Goal: Task Accomplishment & Management: Complete application form

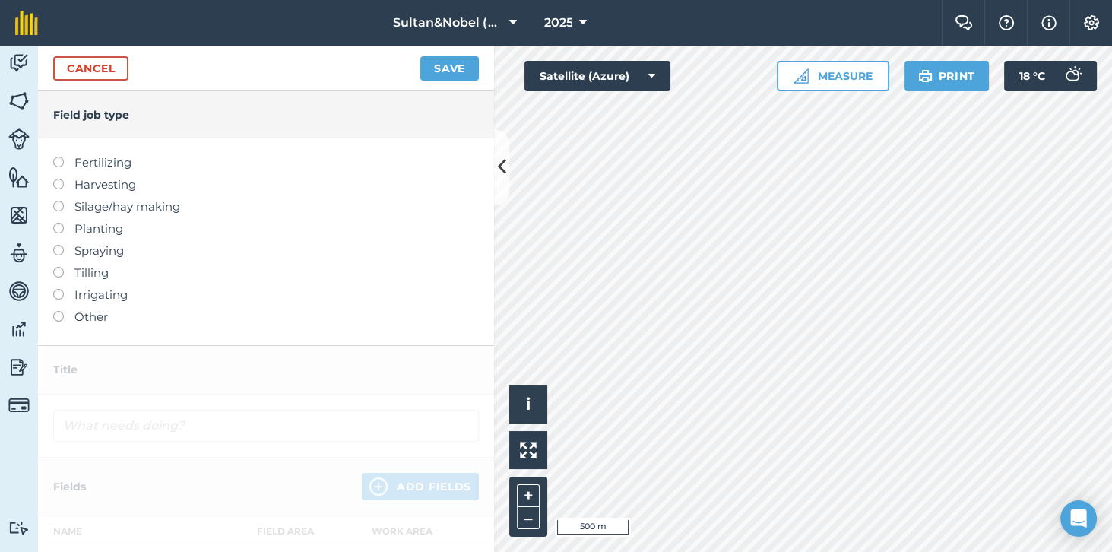
click at [57, 157] on label at bounding box center [63, 157] width 21 height 0
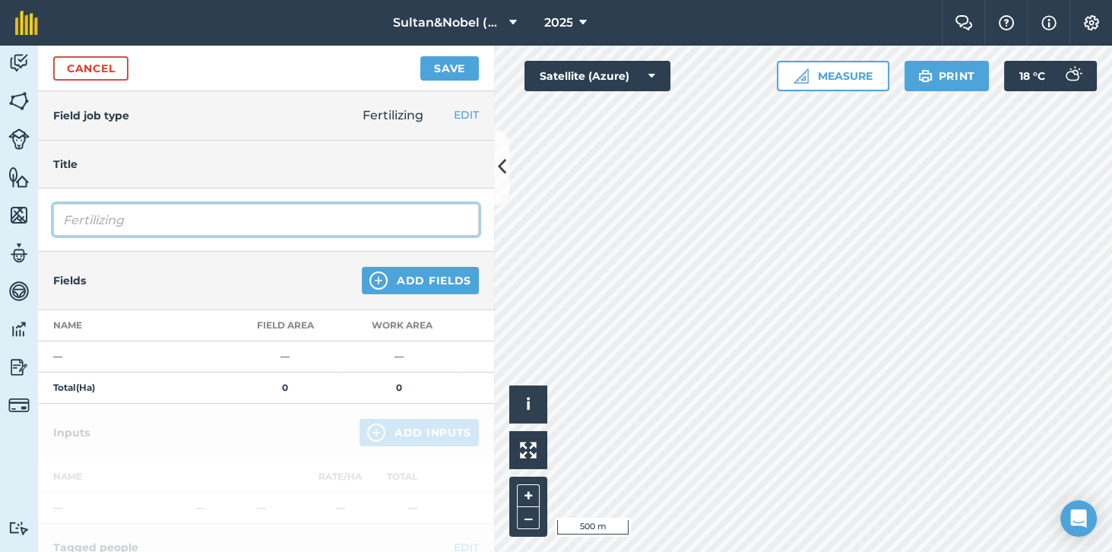
click at [214, 223] on input "Fertilizing" at bounding box center [265, 220] width 425 height 32
type input "F"
click at [326, 215] on input "Chicken Litter" at bounding box center [265, 220] width 425 height 32
type input "Chicken Litter"
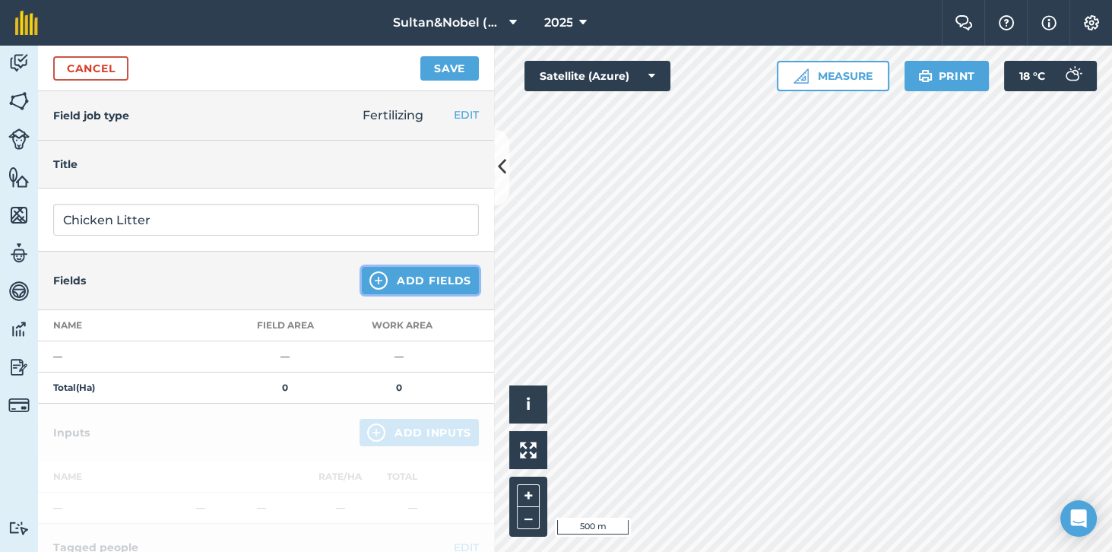
click at [432, 277] on button "Add Fields" at bounding box center [420, 280] width 117 height 27
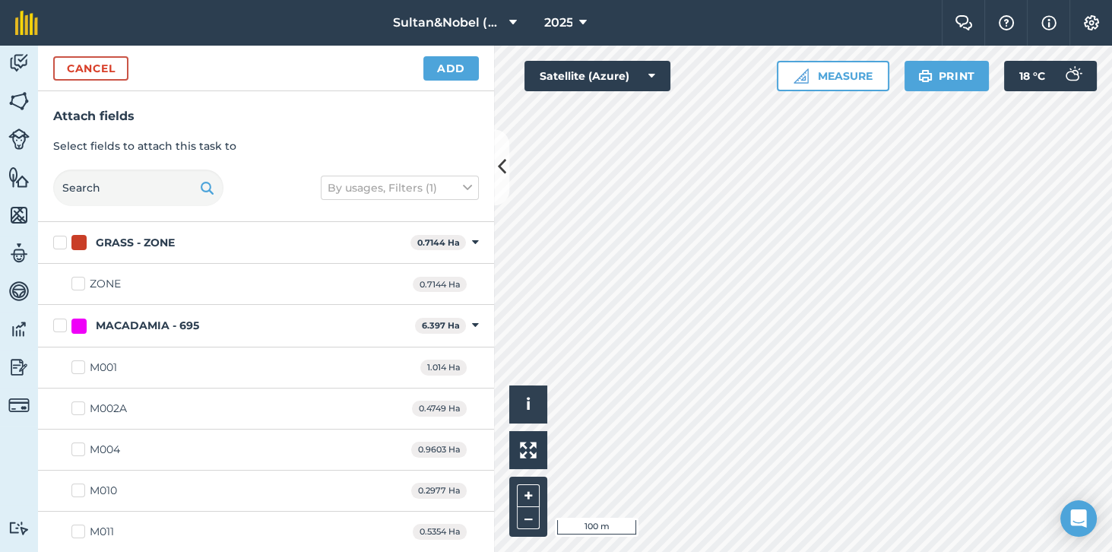
checkbox input "true"
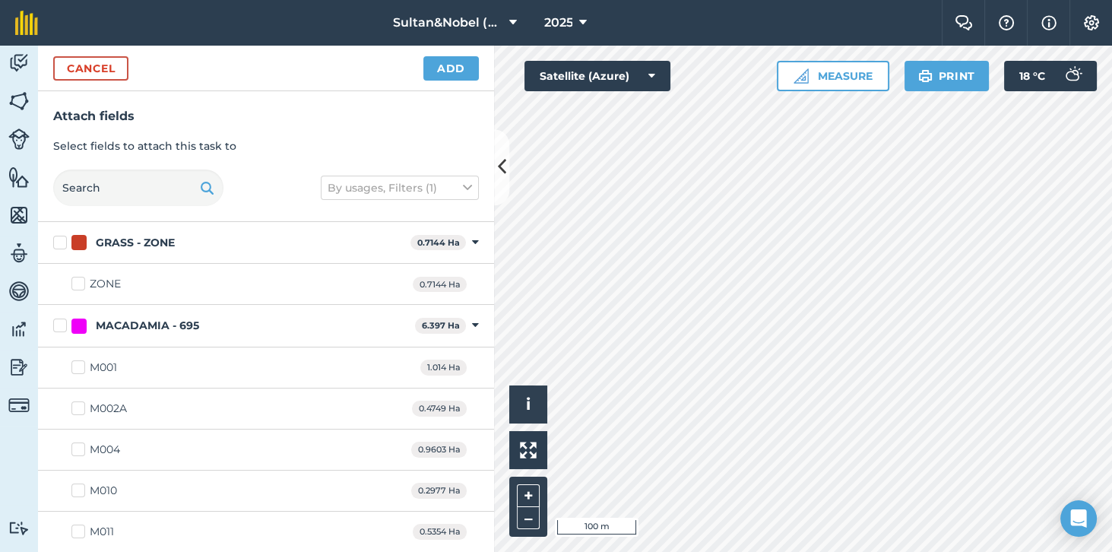
checkbox input "true"
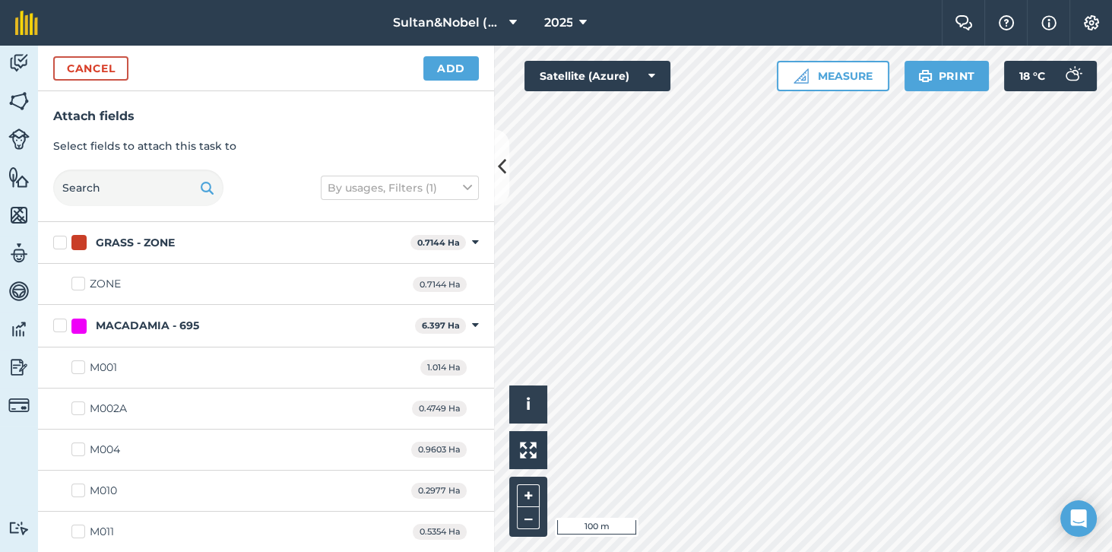
checkbox input "true"
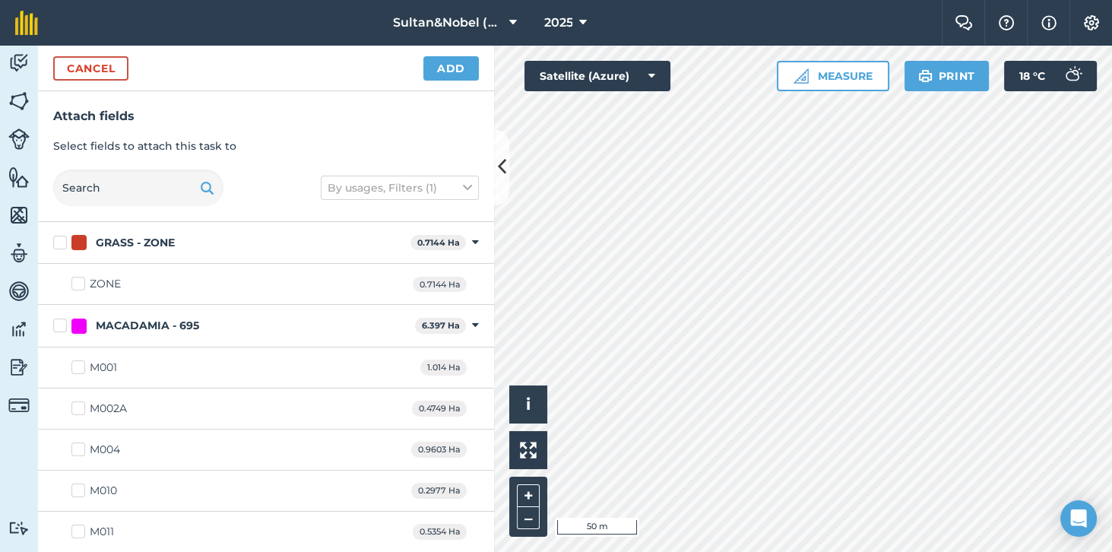
checkbox input "true"
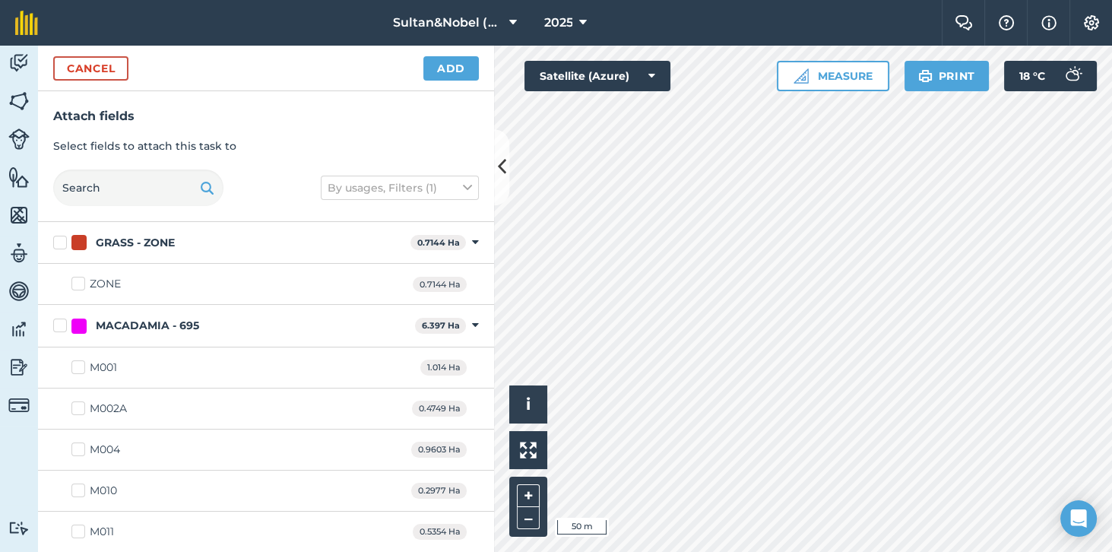
checkbox input "true"
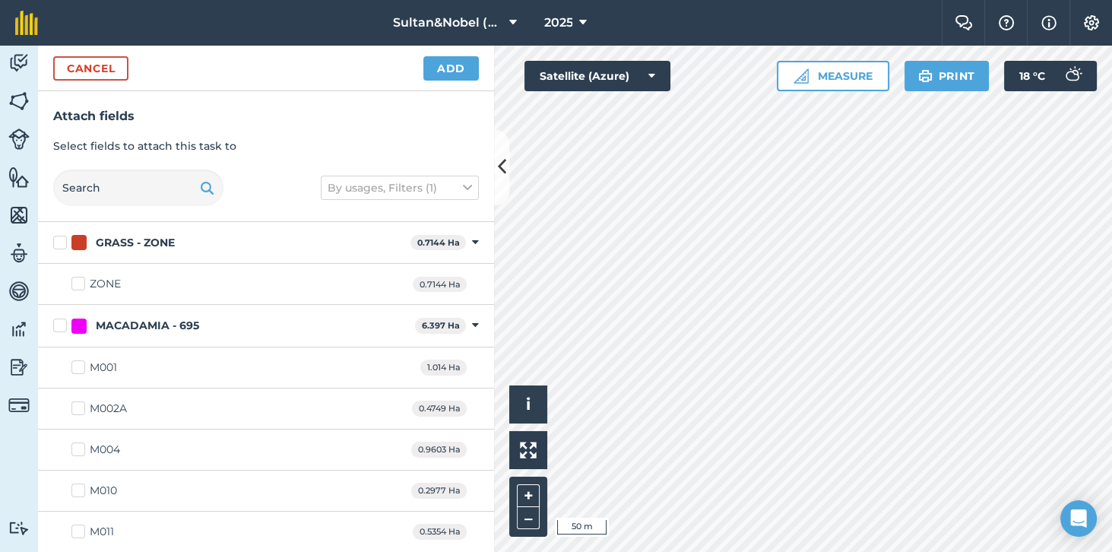
checkbox input "true"
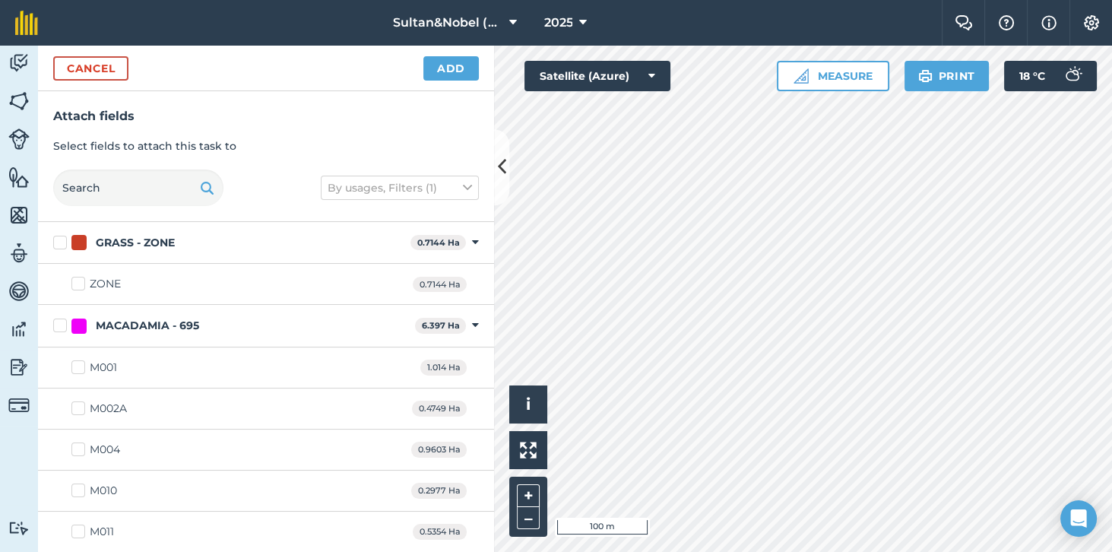
checkbox input "true"
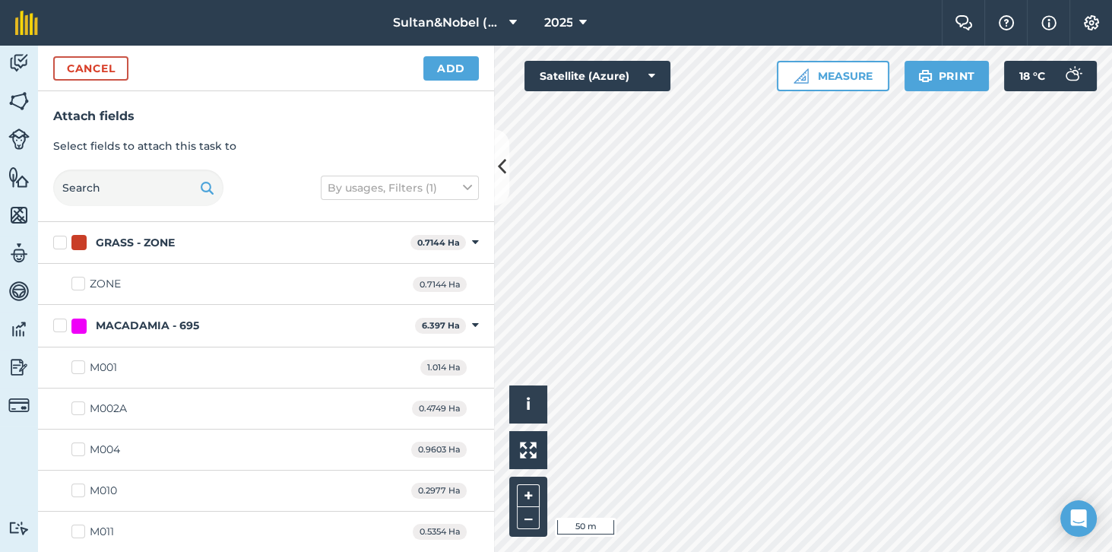
checkbox input "true"
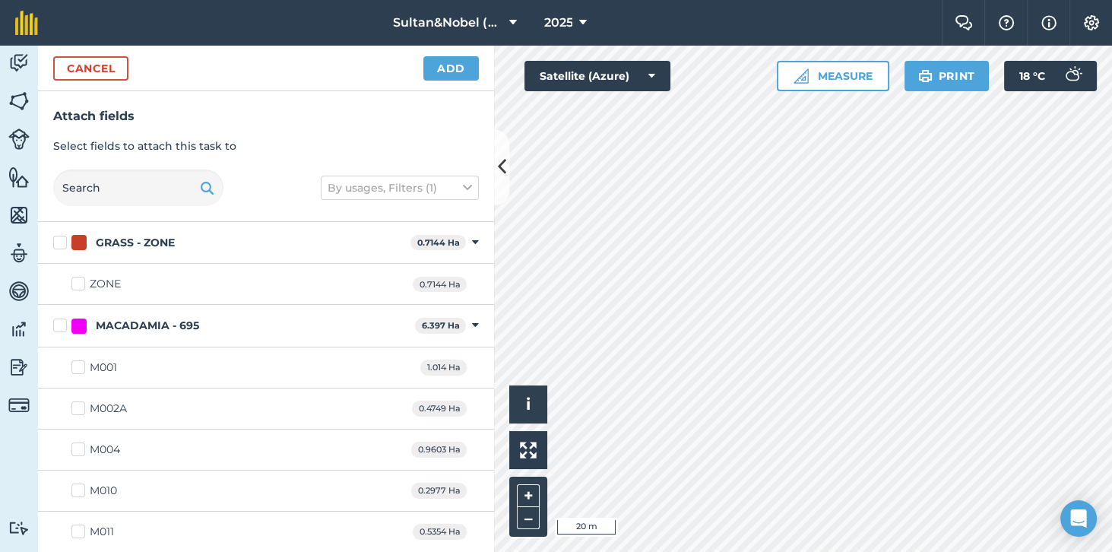
checkbox input "false"
checkbox input "true"
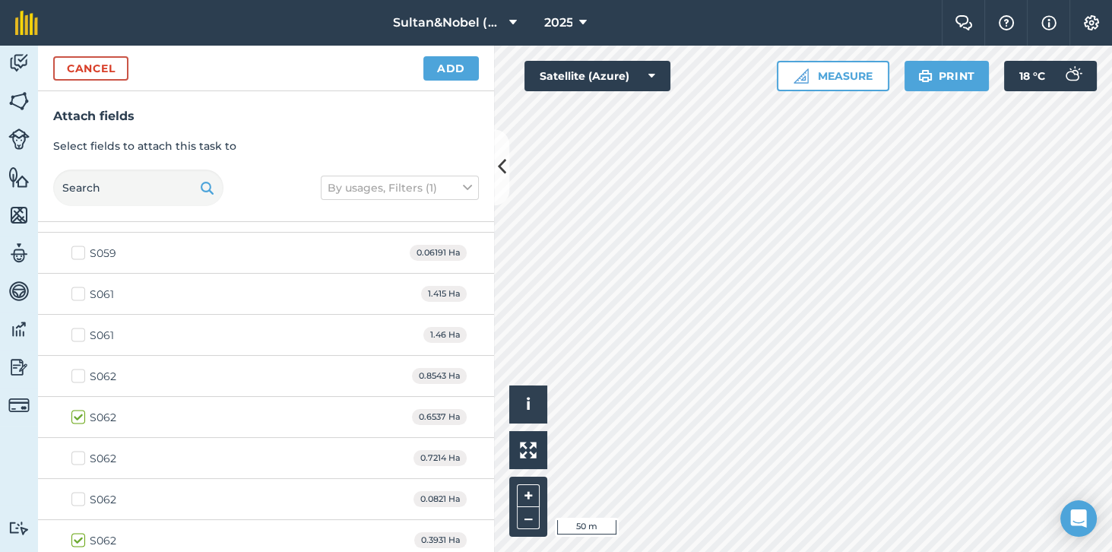
scroll to position [4022, 0]
click at [85, 449] on label "S062" at bounding box center [93, 457] width 45 height 16
click at [81, 449] on input "S062" at bounding box center [76, 454] width 10 height 10
checkbox input "true"
click at [80, 490] on label "S062" at bounding box center [93, 498] width 45 height 16
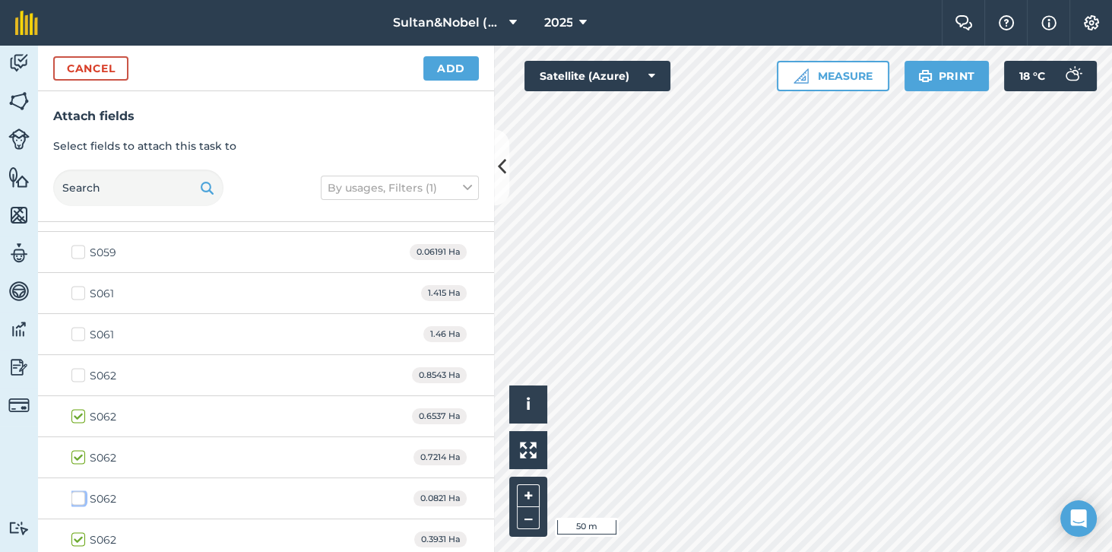
click at [80, 490] on input "S062" at bounding box center [76, 495] width 10 height 10
checkbox input "true"
click at [92, 367] on div "S062" at bounding box center [103, 375] width 27 height 16
click at [81, 367] on input "S062" at bounding box center [76, 372] width 10 height 10
checkbox input "true"
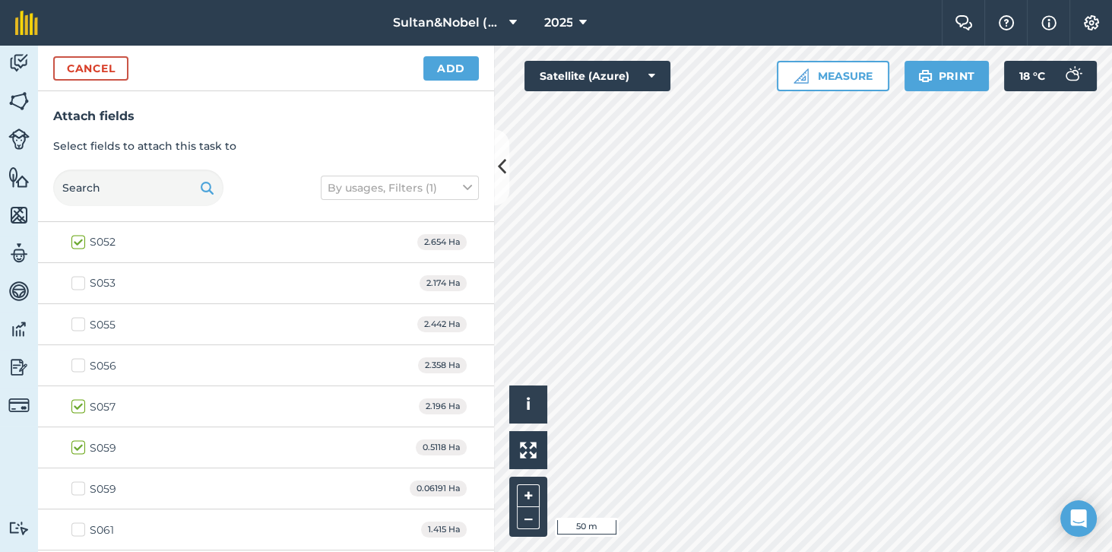
scroll to position [3812, 0]
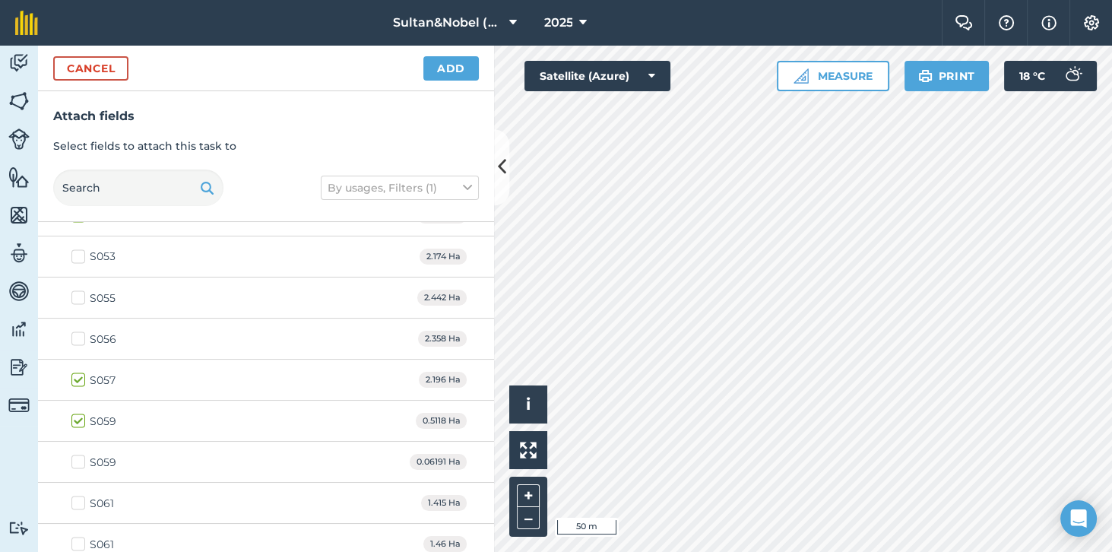
click at [81, 454] on label "S059" at bounding box center [93, 462] width 45 height 16
click at [81, 454] on input "S059" at bounding box center [76, 459] width 10 height 10
checkbox input "true"
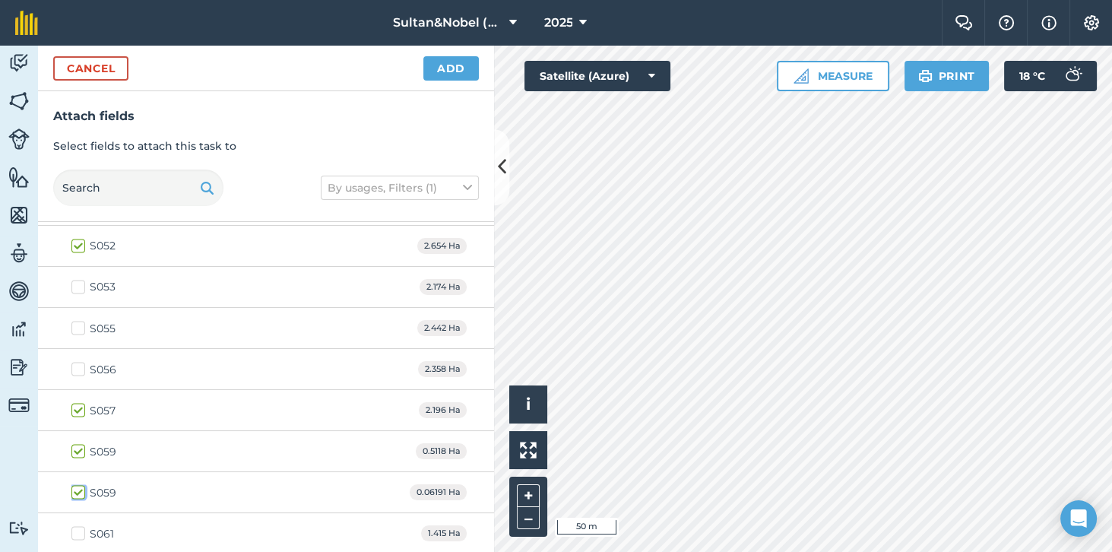
scroll to position [3772, 0]
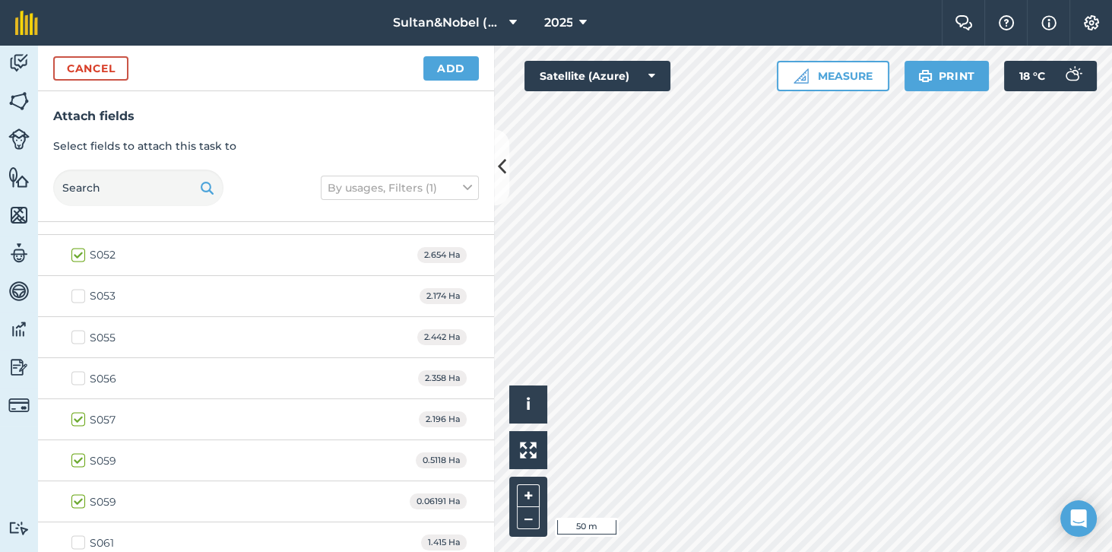
click at [79, 370] on label "S056" at bounding box center [93, 378] width 45 height 16
click at [79, 370] on input "S056" at bounding box center [76, 375] width 10 height 10
checkbox input "true"
click at [80, 329] on label "S055" at bounding box center [93, 337] width 44 height 16
click at [80, 329] on input "S055" at bounding box center [76, 334] width 10 height 10
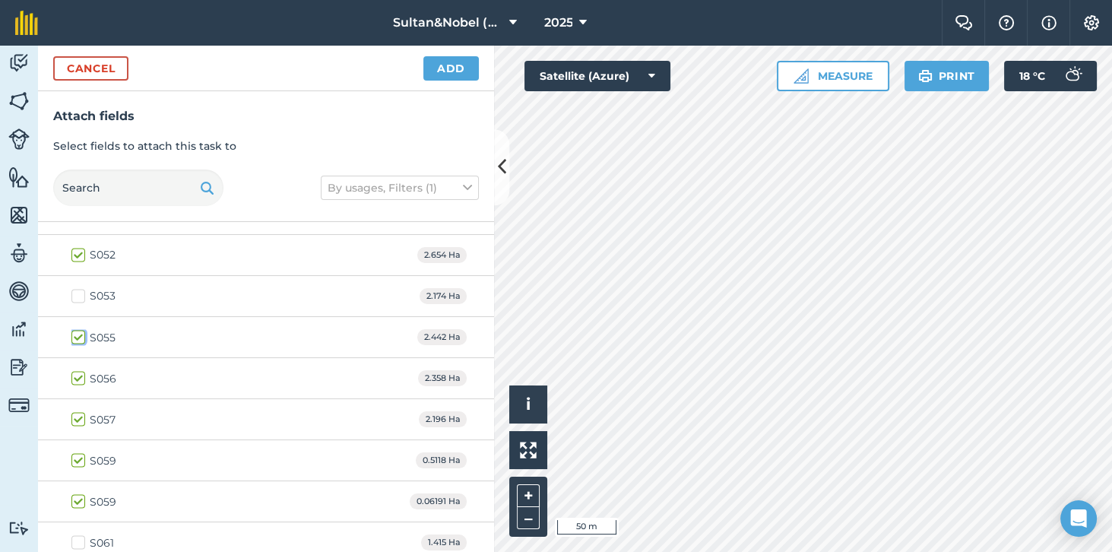
checkbox input "true"
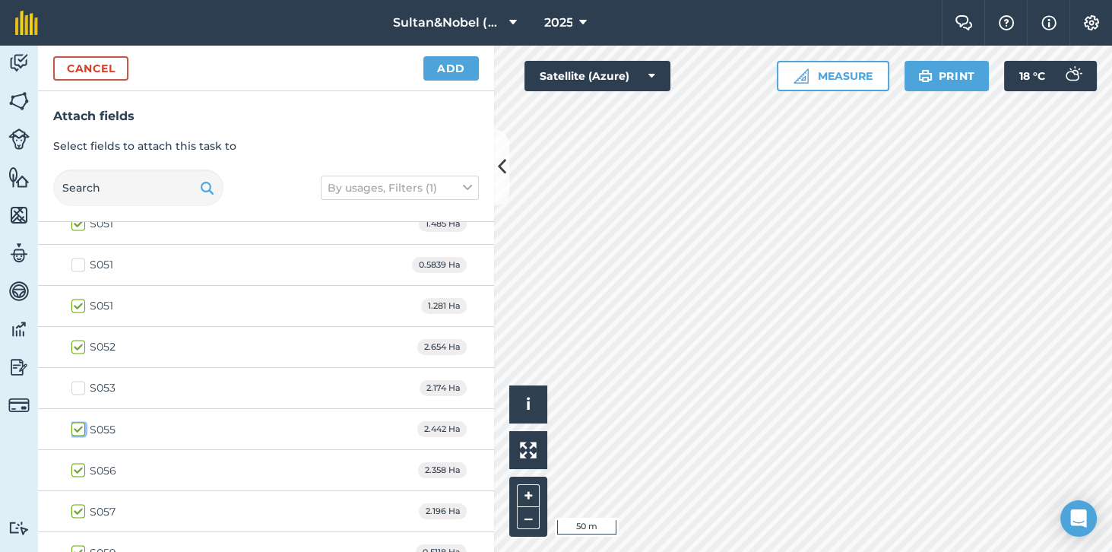
scroll to position [3680, 0]
click at [82, 381] on label "S053" at bounding box center [93, 389] width 44 height 16
click at [81, 381] on input "S053" at bounding box center [76, 386] width 10 height 10
checkbox input "true"
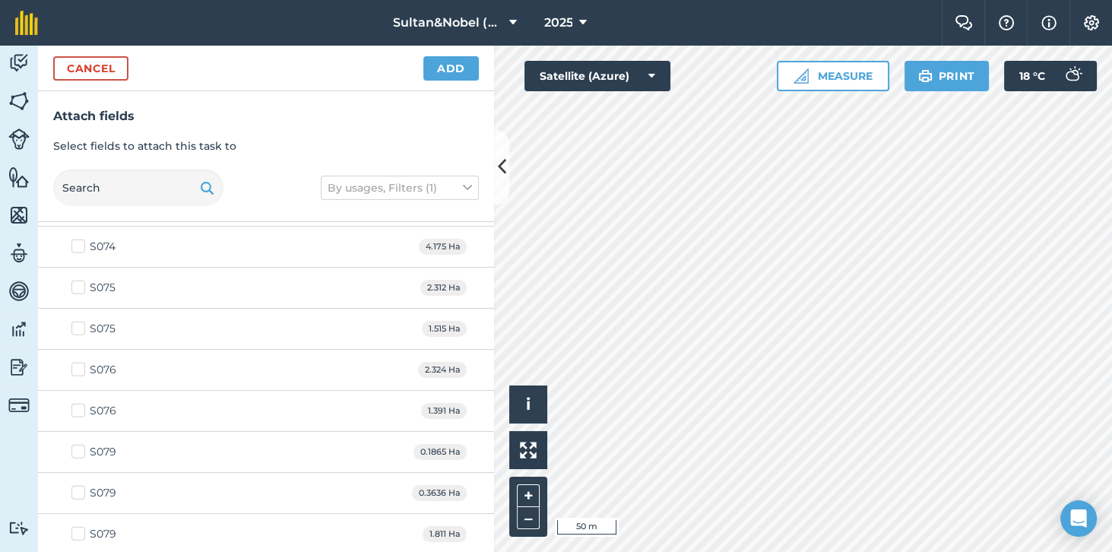
scroll to position [5095, 0]
click at [81, 443] on label "S079" at bounding box center [93, 451] width 45 height 16
click at [81, 443] on input "S079" at bounding box center [76, 448] width 10 height 10
checkbox input "true"
click at [80, 484] on label "S079" at bounding box center [93, 492] width 45 height 16
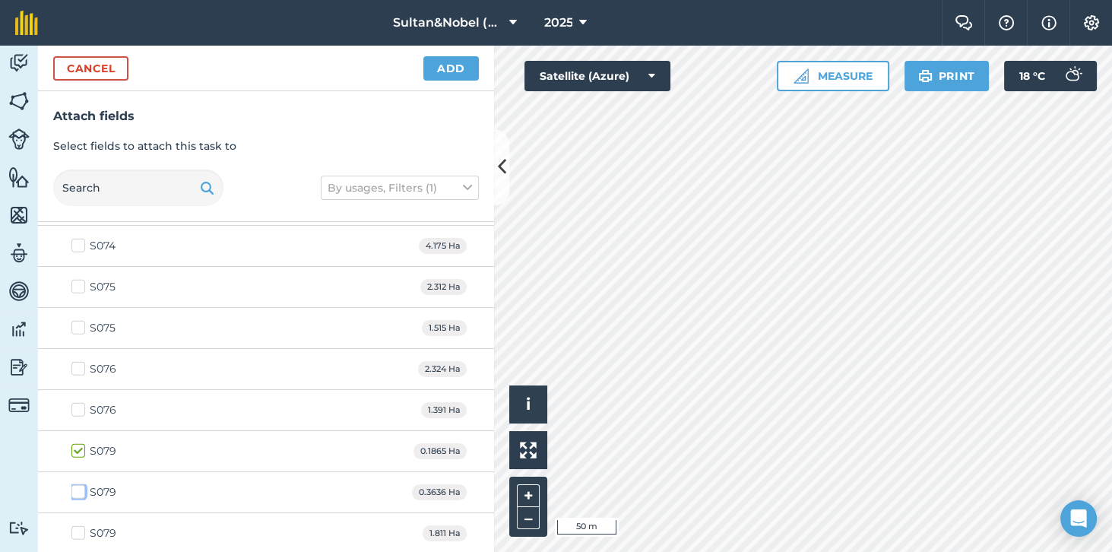
click at [80, 484] on input "S079" at bounding box center [76, 489] width 10 height 10
checkbox input "true"
click at [88, 525] on label "S079" at bounding box center [93, 533] width 45 height 16
click at [81, 525] on input "S079" at bounding box center [76, 530] width 10 height 10
checkbox input "true"
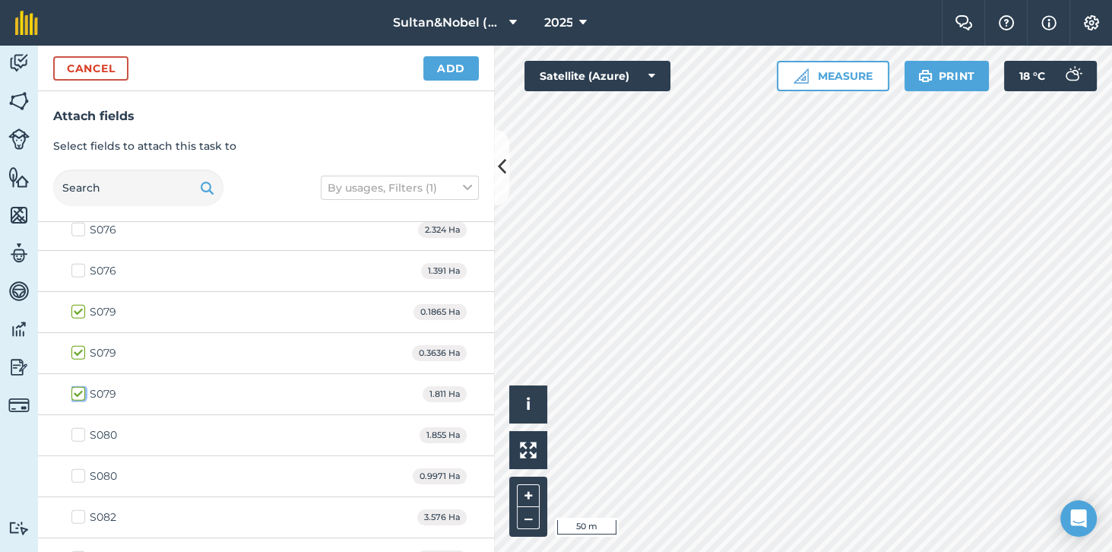
scroll to position [5235, 0]
click at [87, 425] on label "S080" at bounding box center [94, 433] width 46 height 16
click at [81, 425] on input "S080" at bounding box center [76, 430] width 10 height 10
checkbox input "true"
click at [88, 467] on label "S080" at bounding box center [94, 475] width 46 height 16
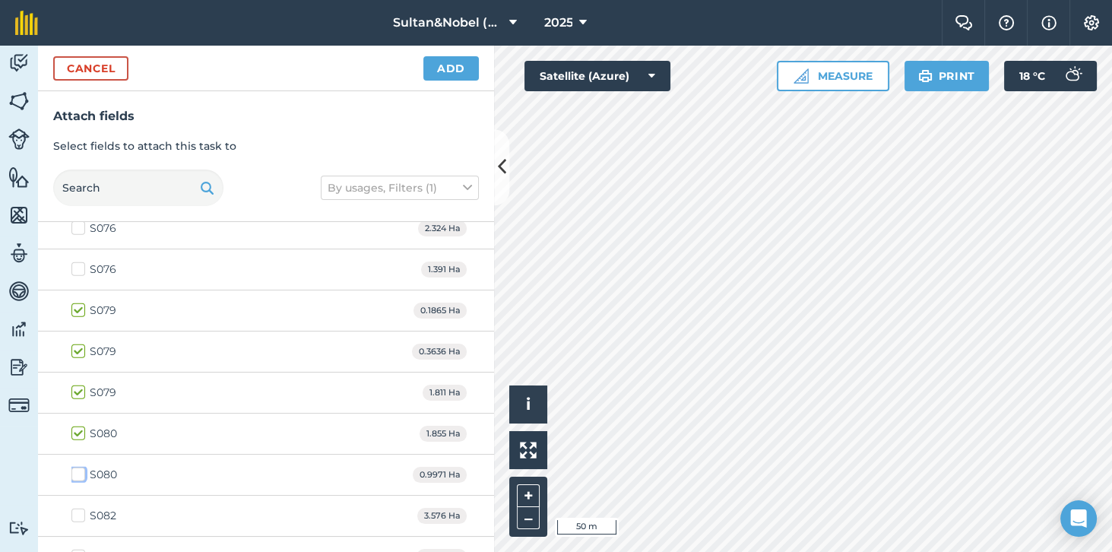
click at [81, 467] on input "S080" at bounding box center [76, 472] width 10 height 10
checkbox input "true"
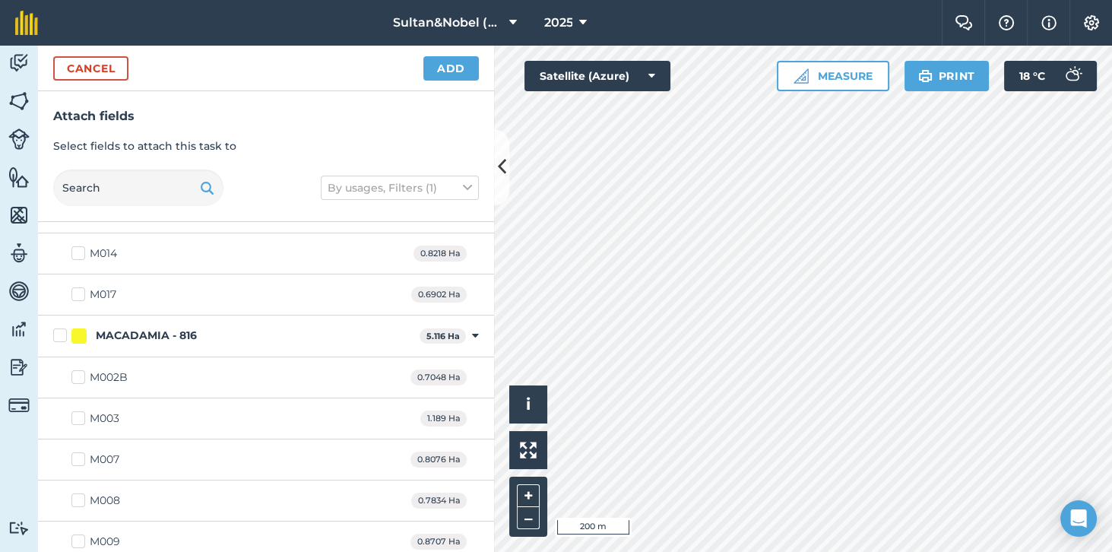
scroll to position [0, 0]
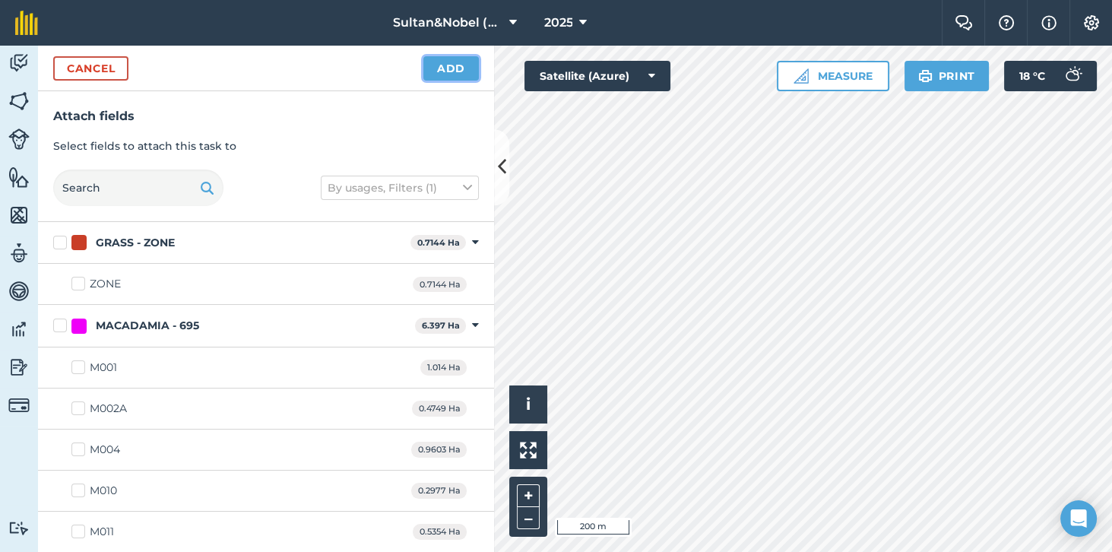
click at [453, 71] on button "Add" at bounding box center [450, 68] width 55 height 24
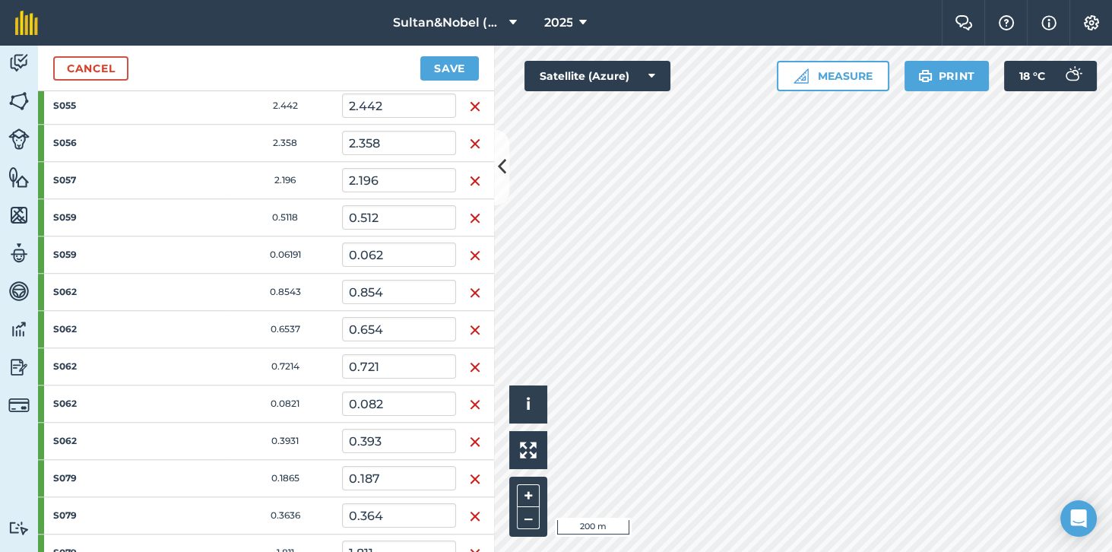
scroll to position [2098, 0]
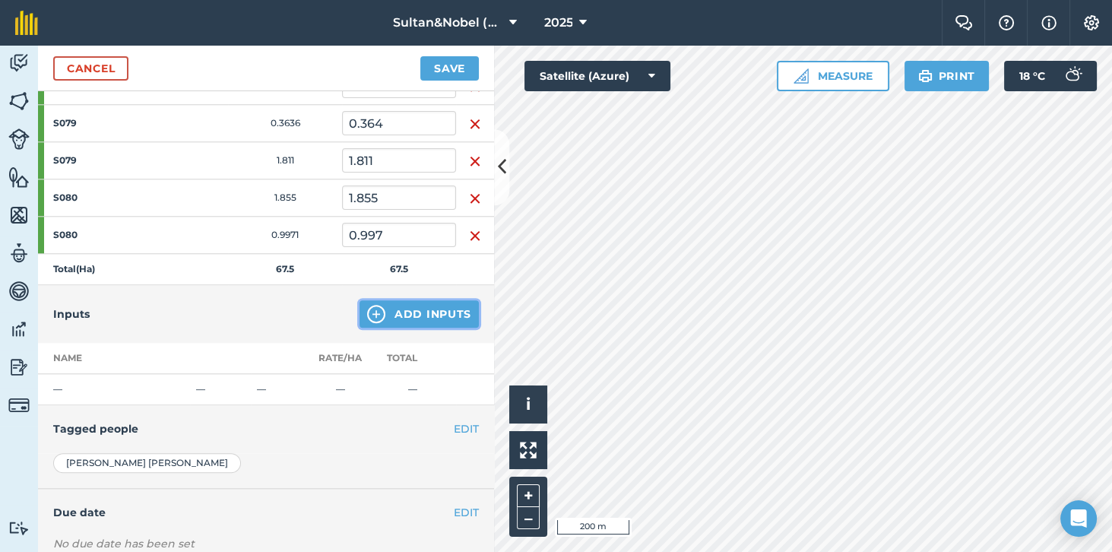
click at [444, 300] on button "Add Inputs" at bounding box center [418, 313] width 119 height 27
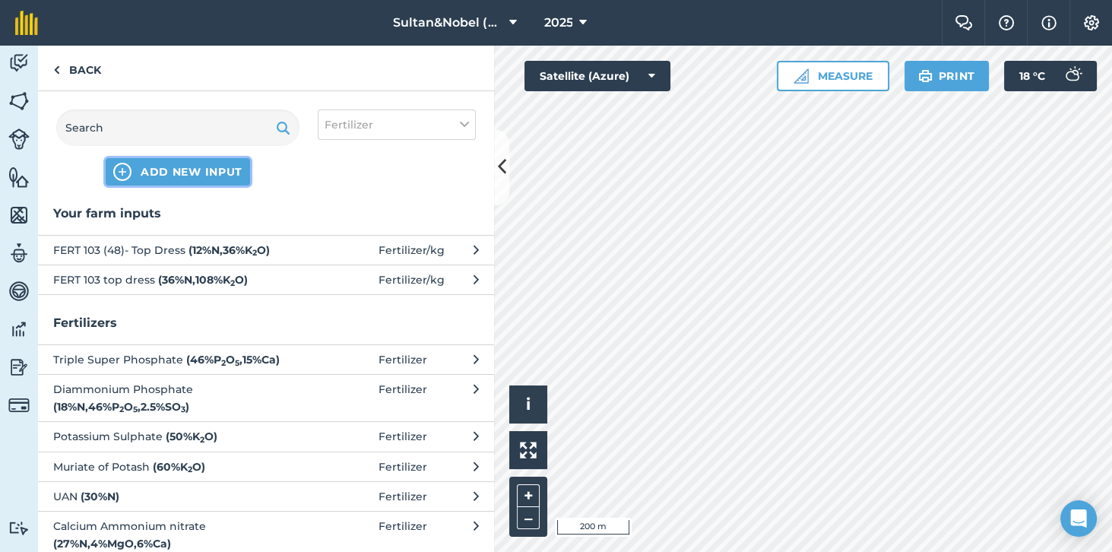
click at [163, 169] on span "ADD NEW INPUT" at bounding box center [192, 171] width 102 height 15
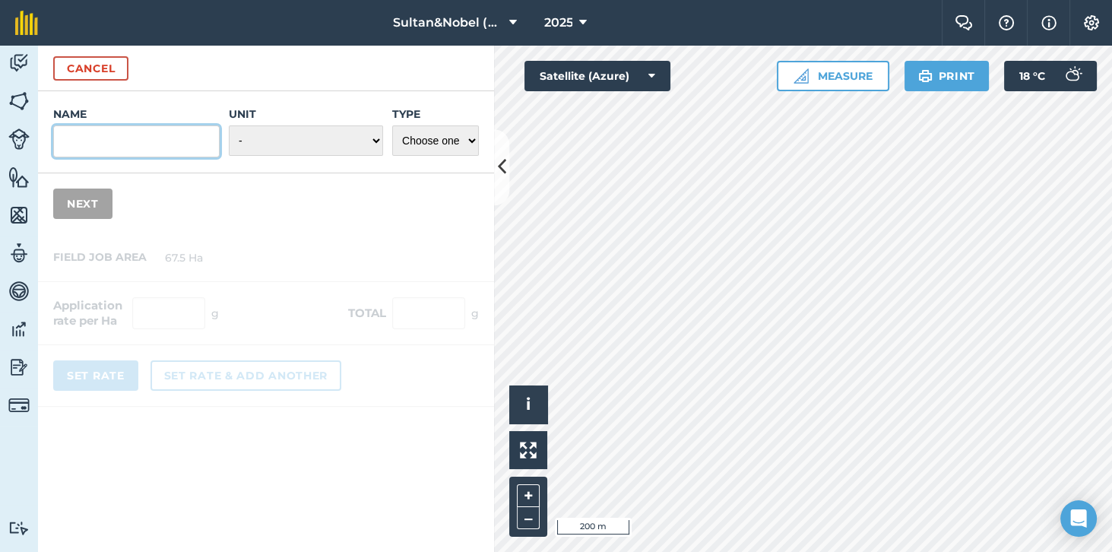
click at [95, 142] on input "Name" at bounding box center [136, 141] width 166 height 32
type input "Chicken Litter"
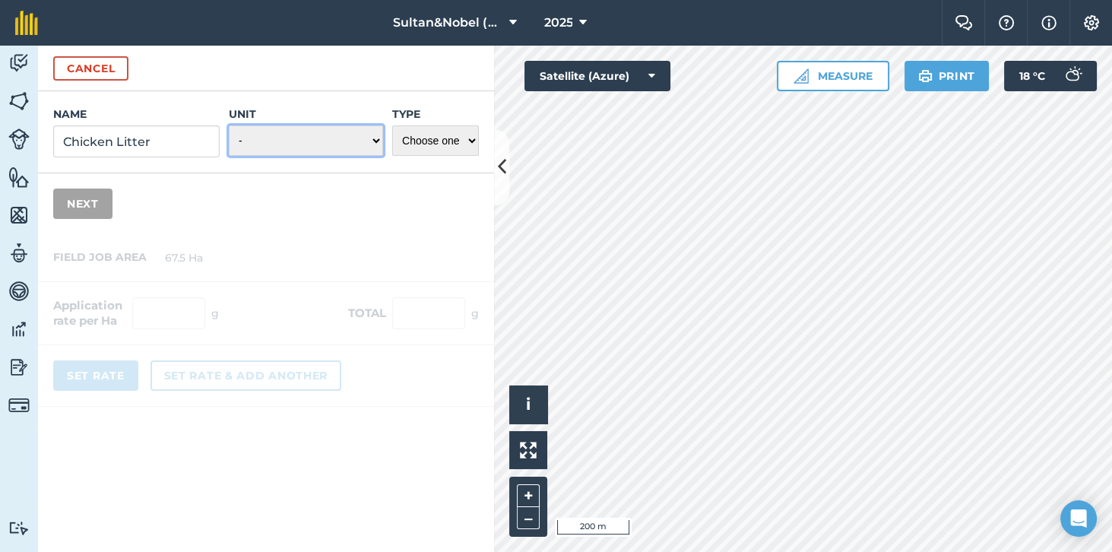
click at [362, 144] on select "- Grams/g Kilograms/kg Metric tonnes/t Millilitres/ml Litres/L Ounces/oz Pounds…" at bounding box center [306, 140] width 154 height 30
select select "METRIC_TONNES"
click at [451, 147] on select "Choose one Fertilizer Seed Spray Fuel Other" at bounding box center [435, 140] width 87 height 30
select select "FERTILIZER"
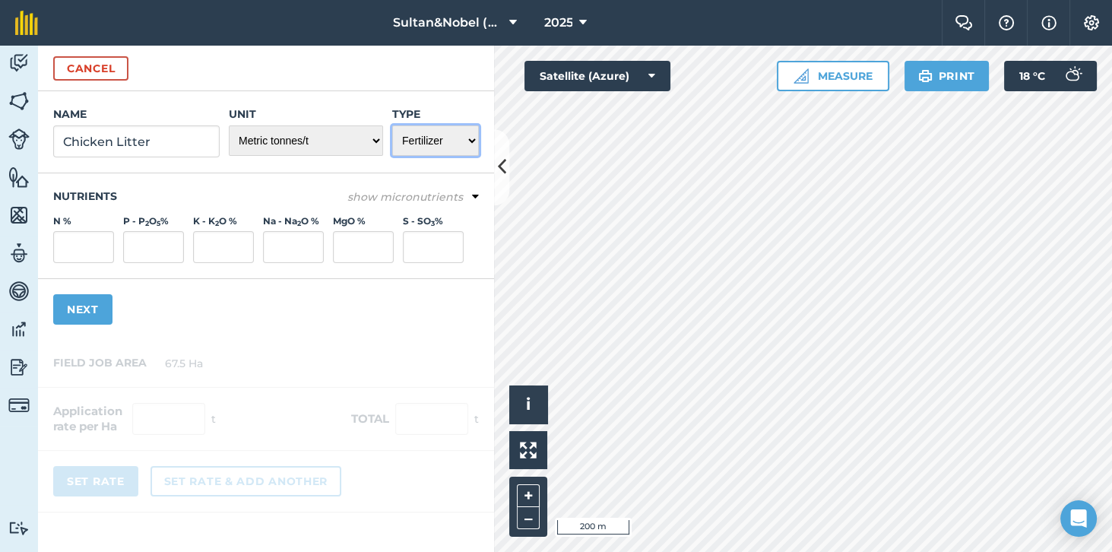
scroll to position [0, 0]
click at [82, 248] on input "N %" at bounding box center [83, 247] width 61 height 32
click at [147, 251] on input "P - P 2 O 5 %" at bounding box center [153, 247] width 61 height 32
click at [78, 251] on input "N %" at bounding box center [83, 247] width 61 height 32
type input "4.73"
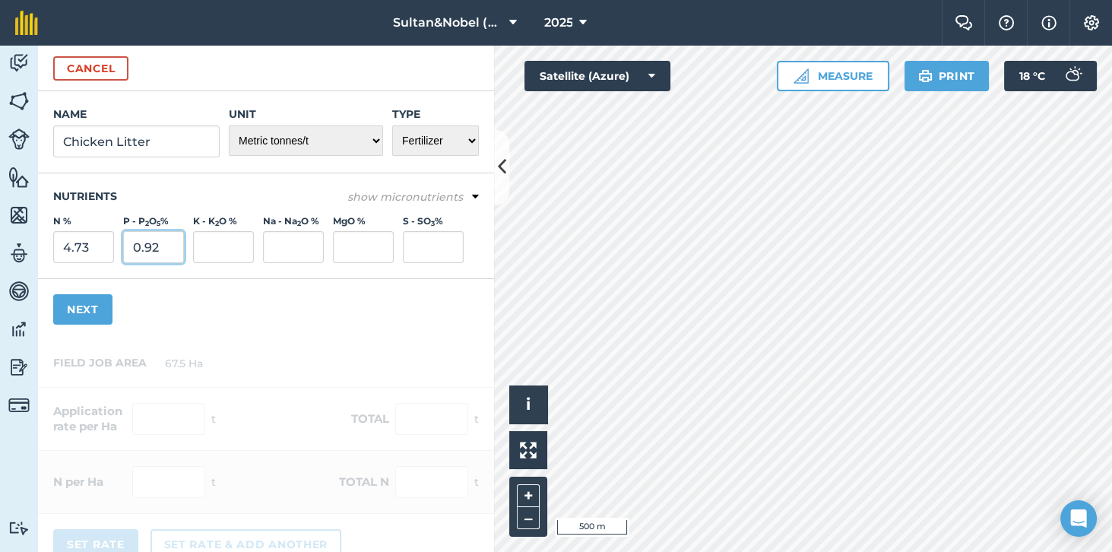
type input "0.92"
type input "2,46"
click at [83, 307] on button "Next" at bounding box center [82, 309] width 59 height 30
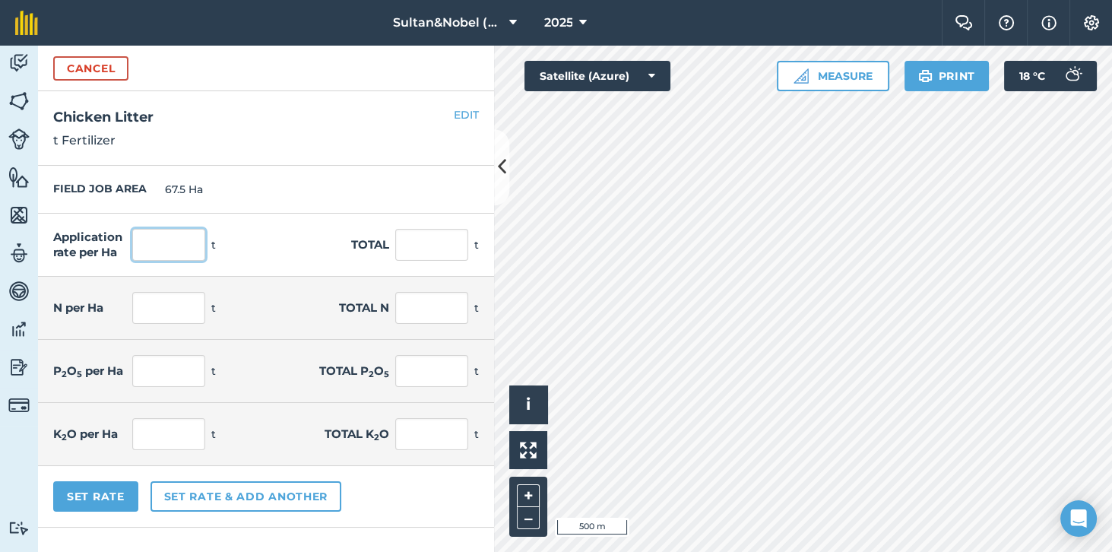
click at [175, 241] on input "text" at bounding box center [168, 245] width 73 height 32
type input "7"
type input "472.5"
type input "0.331"
type input "22.349"
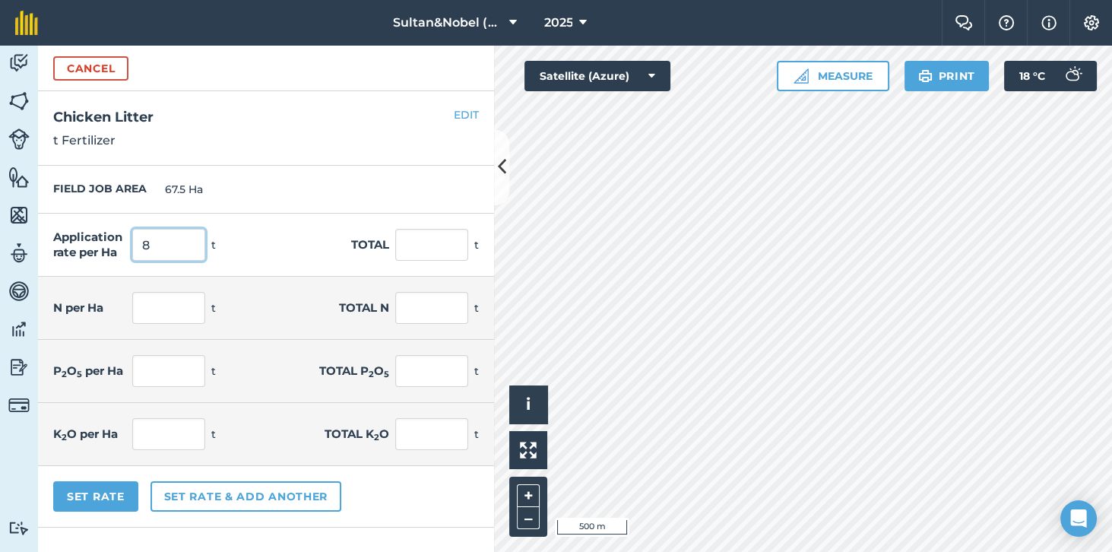
type input "0.064"
type input "4.347"
type input "17.22"
type input "1,162.35"
type input "8"
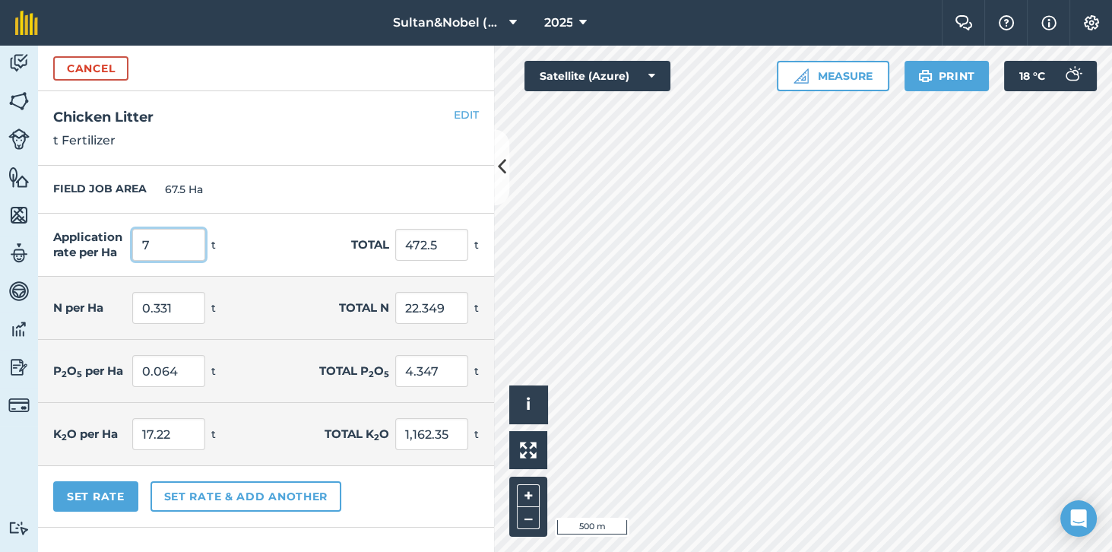
type input "540"
type input "0.378"
type input "25.542"
type input "0.074"
type input "4.968"
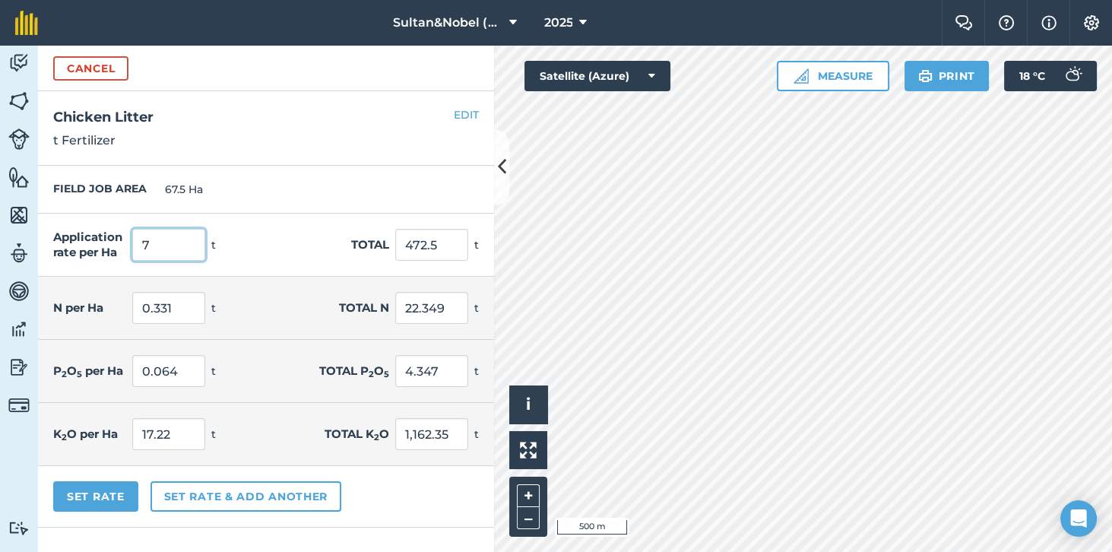
type input "19.68"
type input "1,328.4"
click at [268, 251] on div "Application rate per Ha 8 t Total 540 t" at bounding box center [266, 245] width 456 height 63
click at [161, 239] on input "8" at bounding box center [168, 245] width 73 height 32
type input "8.5"
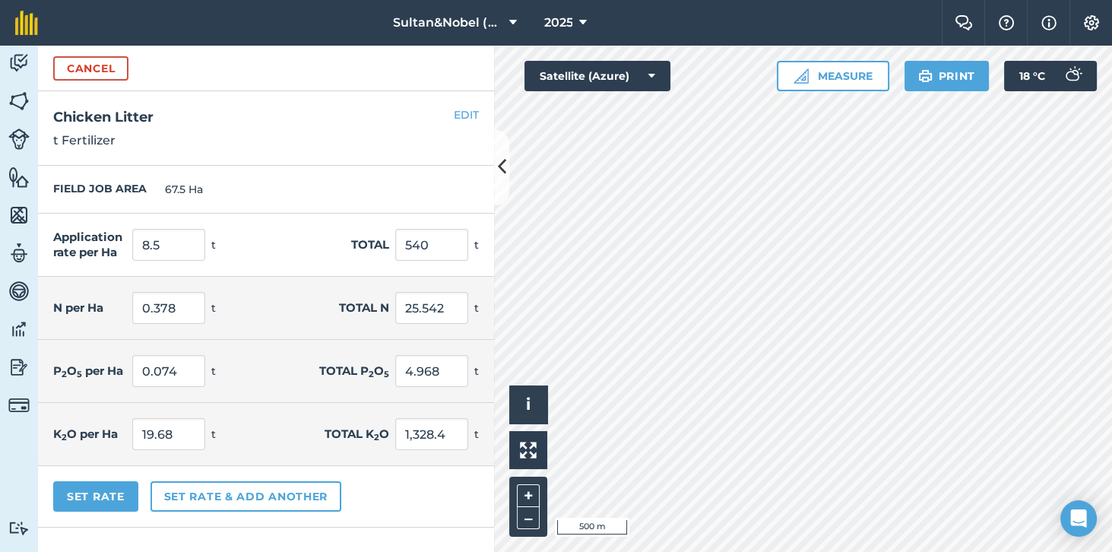
click at [281, 316] on div "N per Ha 0.378 t Total N 25.542 t" at bounding box center [266, 308] width 456 height 63
type input "573.75"
type input "0.402"
type input "27.138"
type input "0.078"
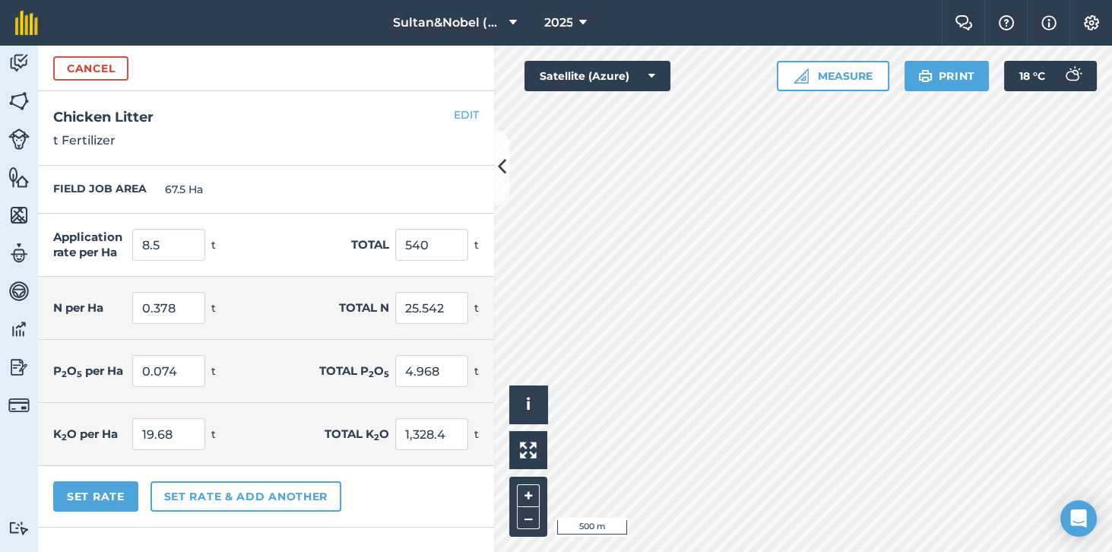
type input "5.279"
type input "20.91"
type input "1,411.425"
click at [93, 497] on button "Set Rate" at bounding box center [95, 496] width 85 height 30
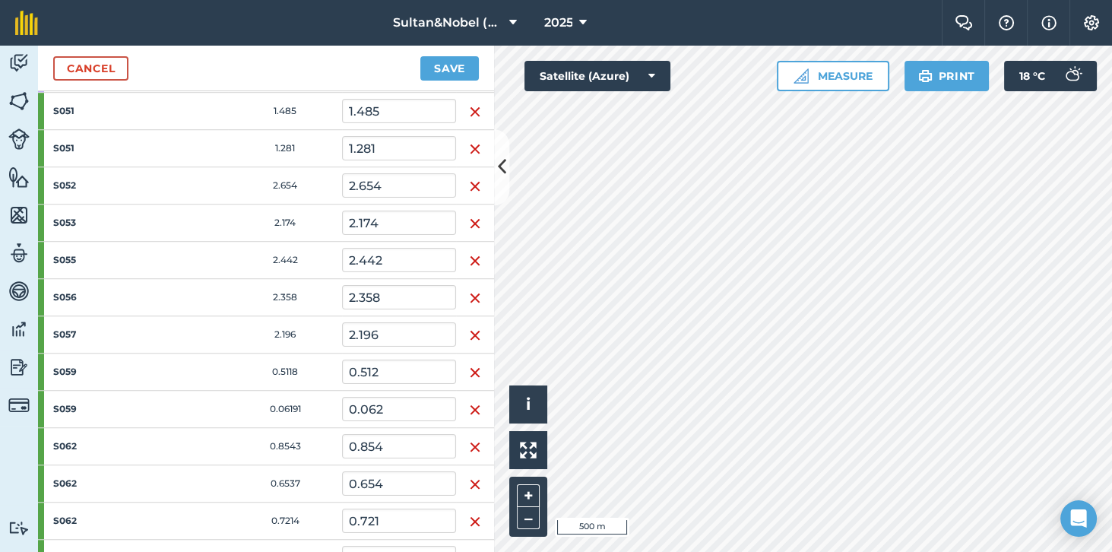
scroll to position [1548, 0]
click at [451, 65] on button "Save" at bounding box center [449, 68] width 59 height 24
